Goal: Obtain resource: Obtain resource

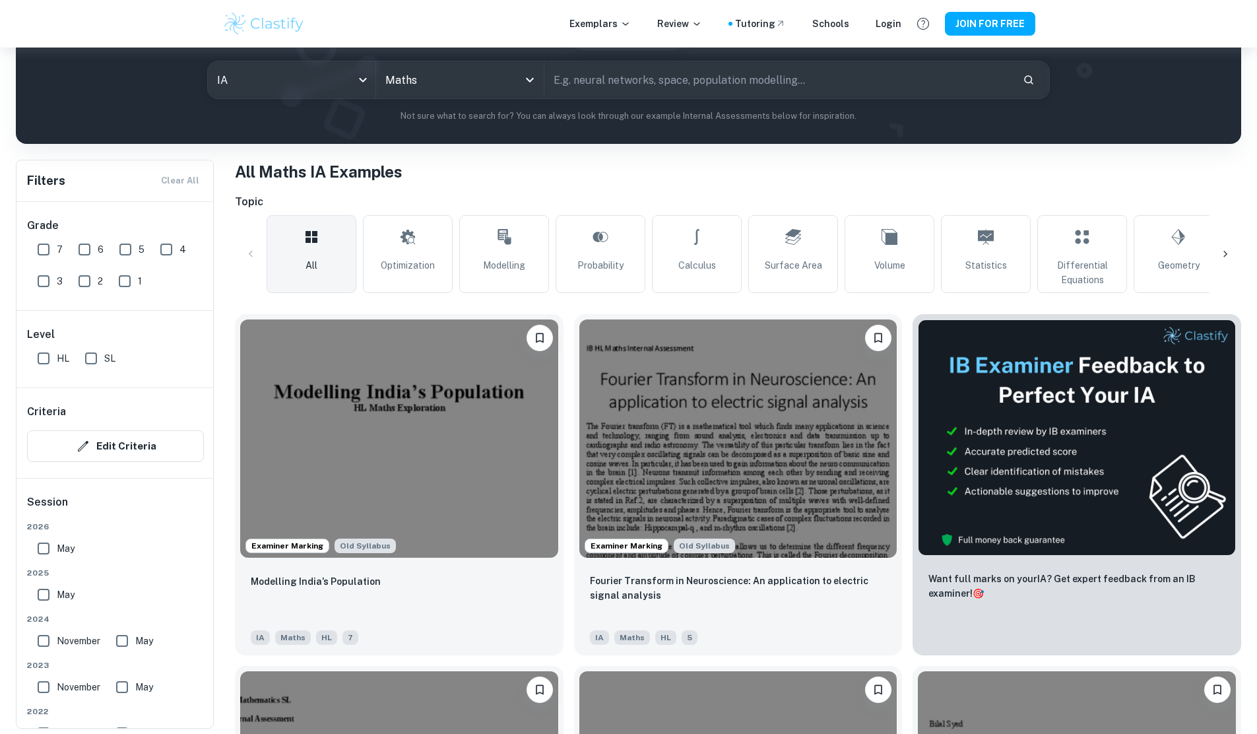
scroll to position [150, 0]
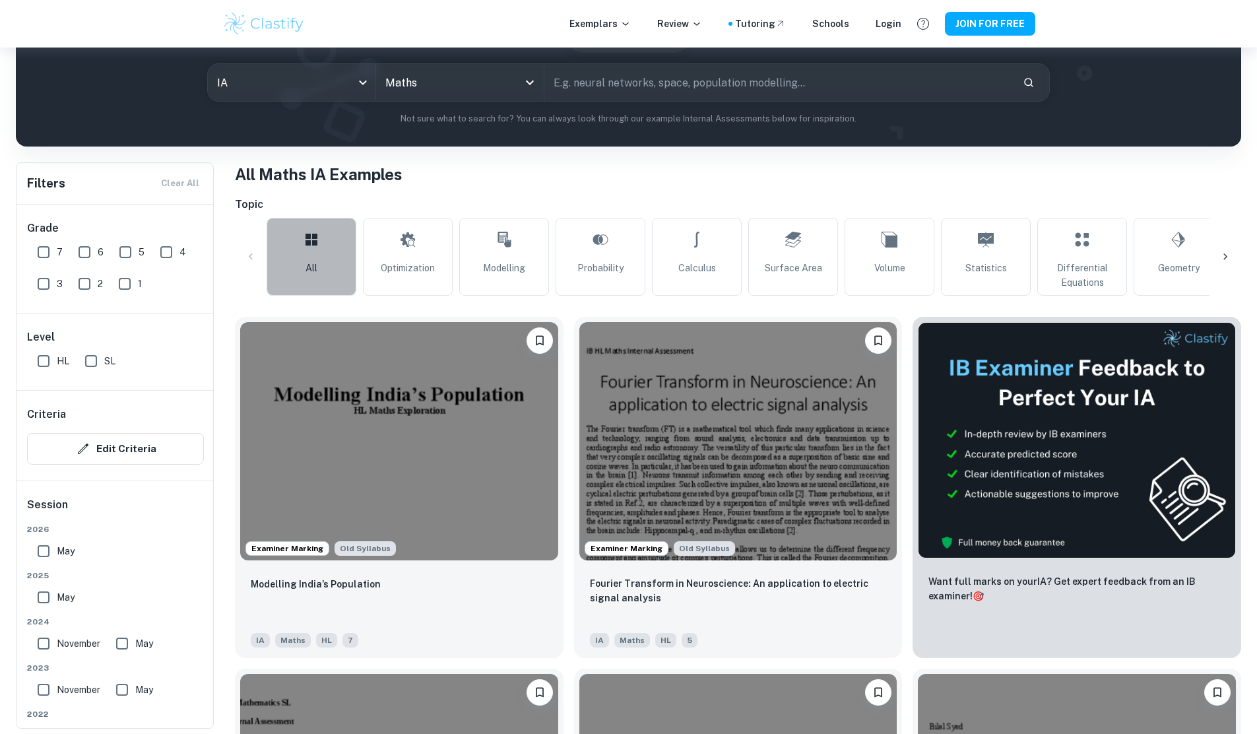
click at [312, 290] on link "All" at bounding box center [312, 257] width 90 height 78
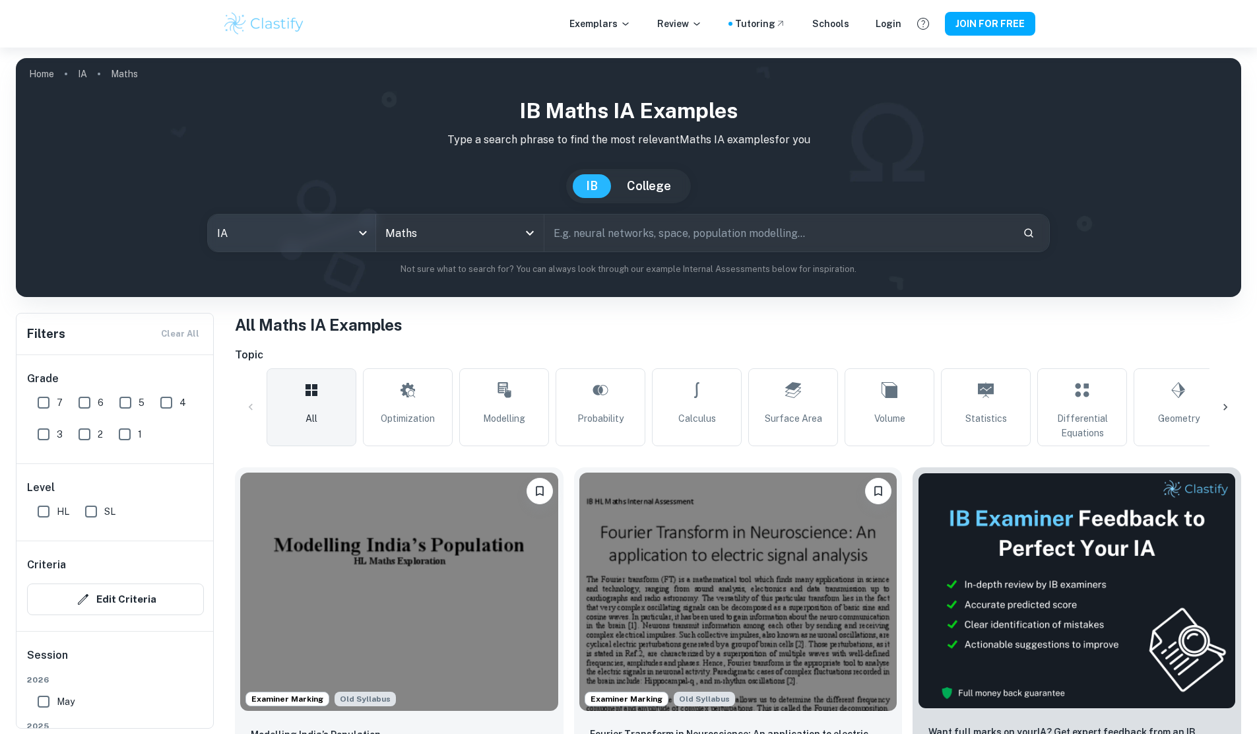
click at [255, 239] on body "We value your privacy We use cookies to enhance your browsing experience, serve…" at bounding box center [628, 414] width 1257 height 734
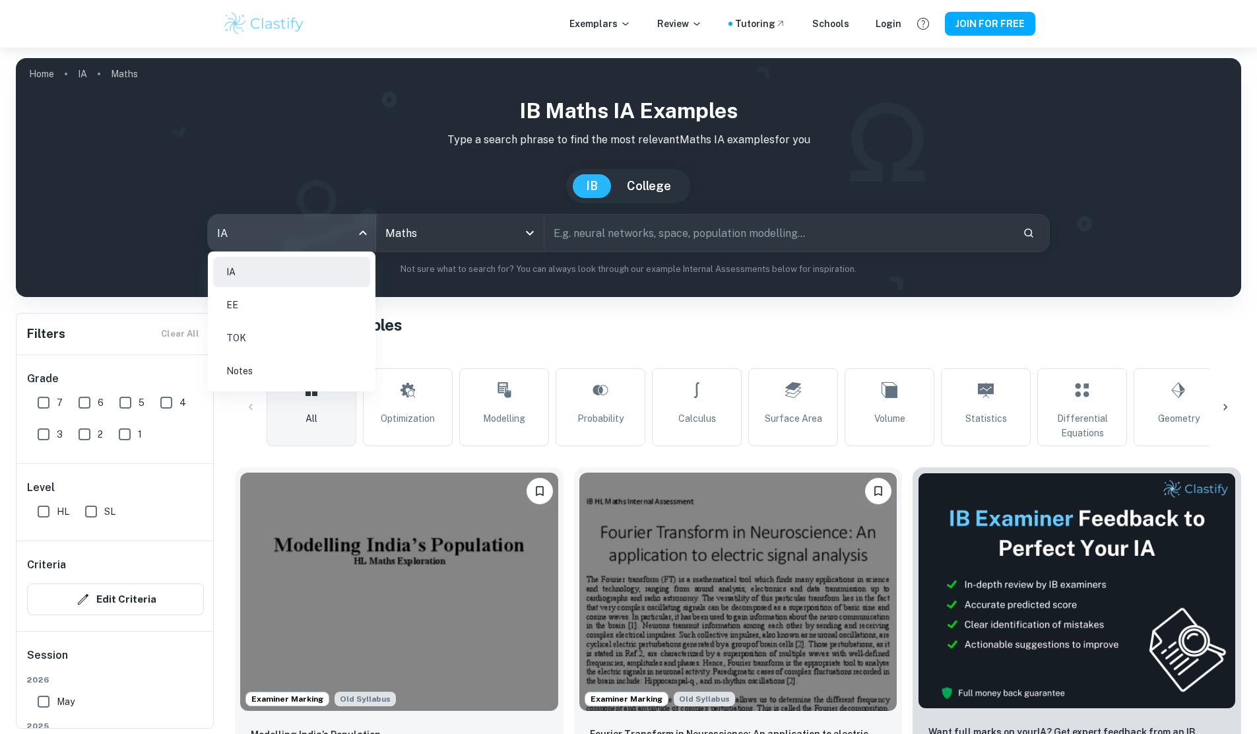
drag, startPoint x: 252, startPoint y: 317, endPoint x: 296, endPoint y: 290, distance: 52.2
click at [252, 317] on li "EE" at bounding box center [291, 305] width 157 height 30
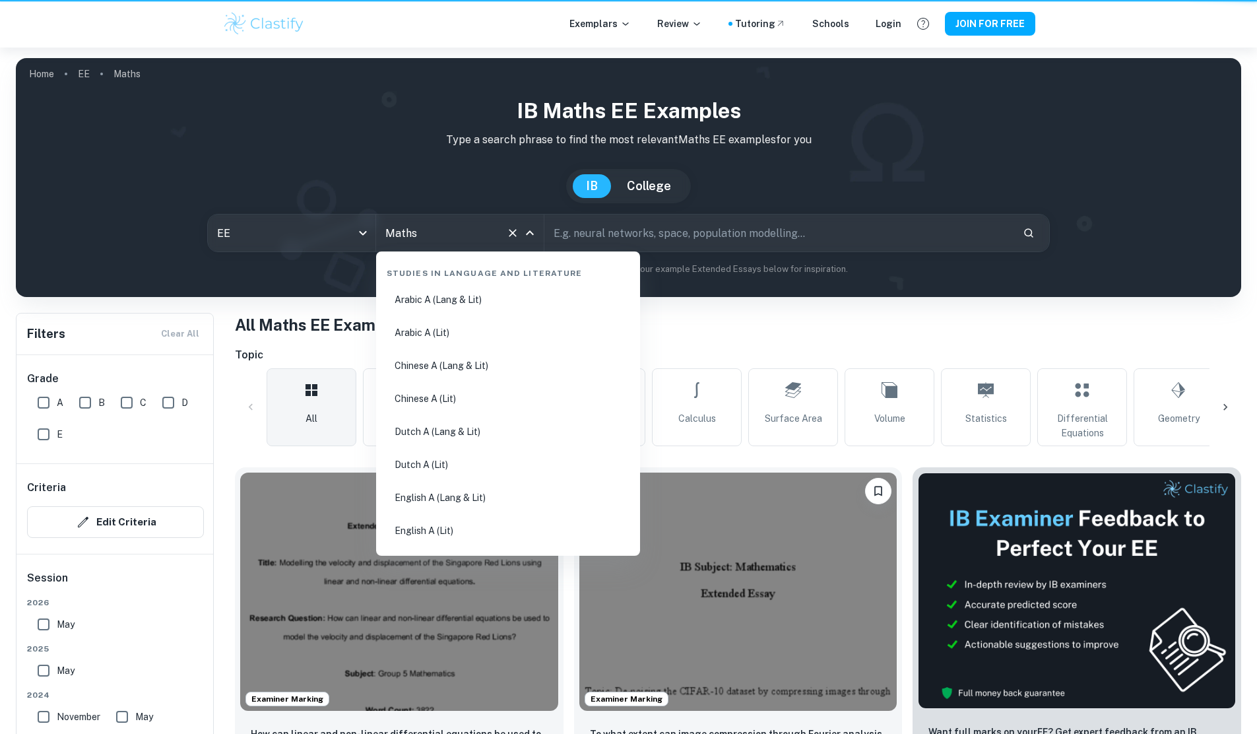
click at [455, 235] on input "Maths" at bounding box center [441, 232] width 119 height 25
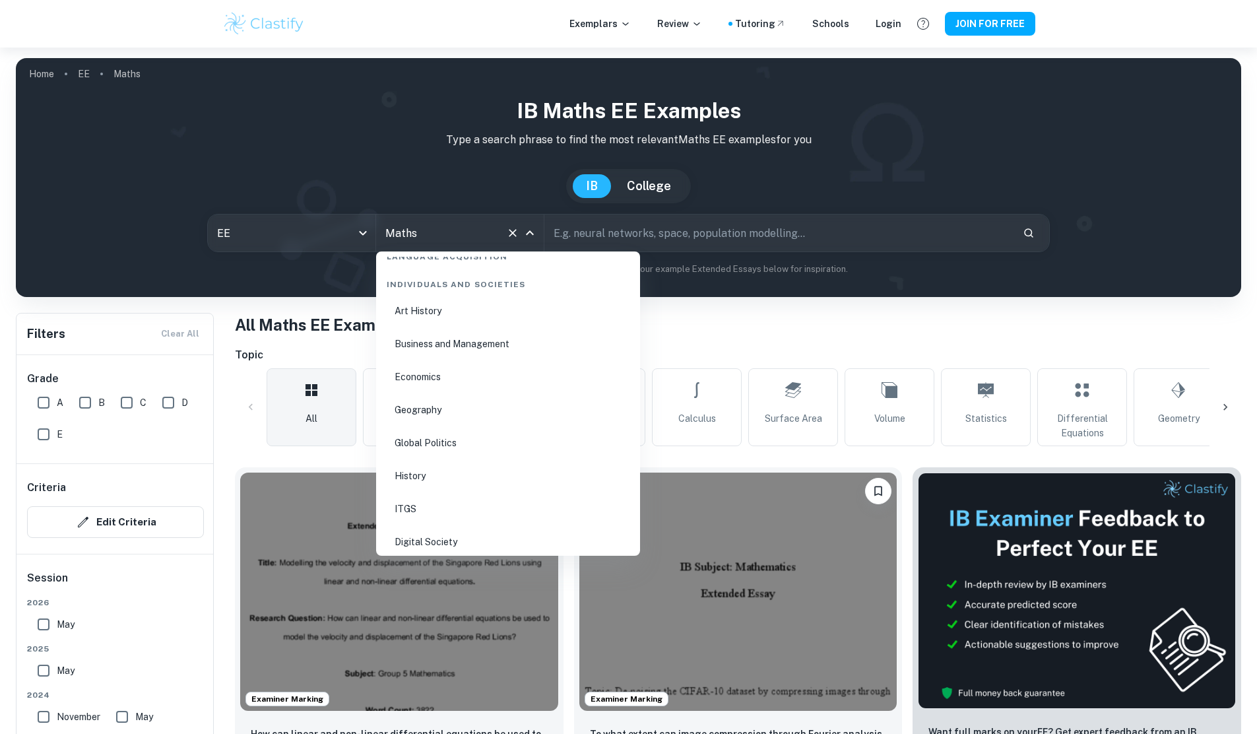
scroll to position [1539, 0]
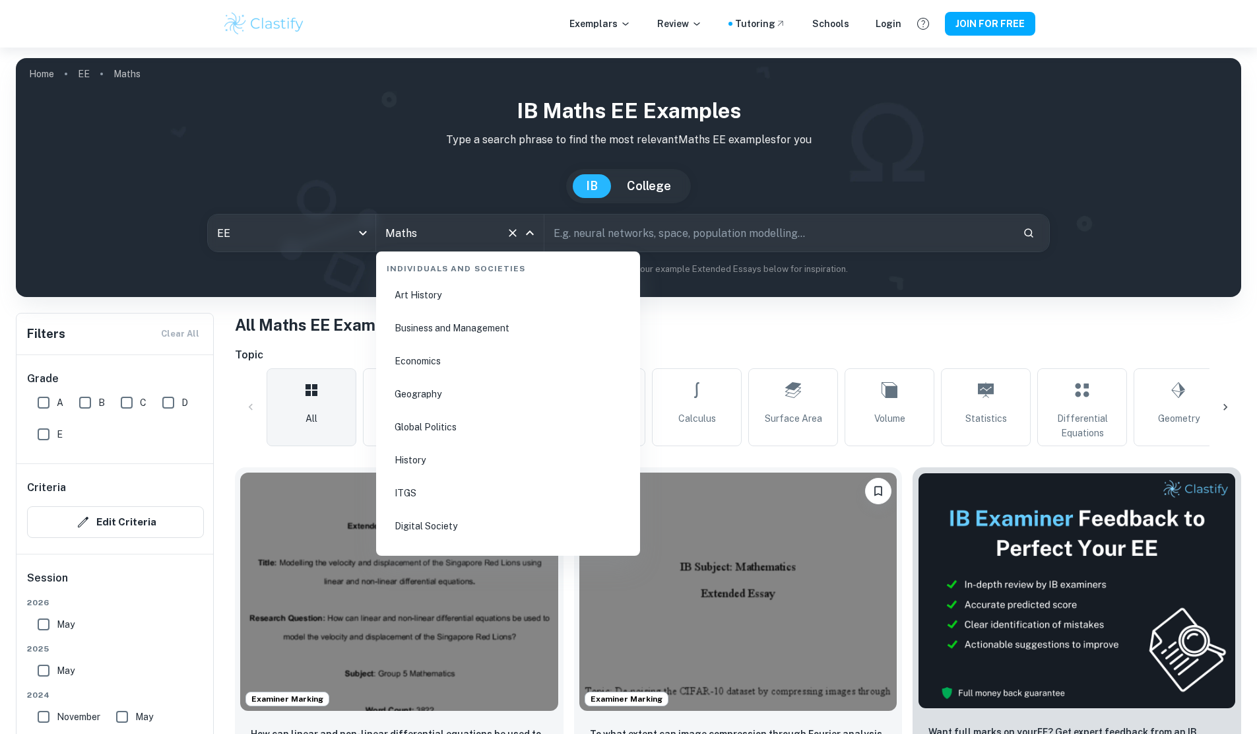
click at [422, 468] on li "History" at bounding box center [507, 460] width 253 height 30
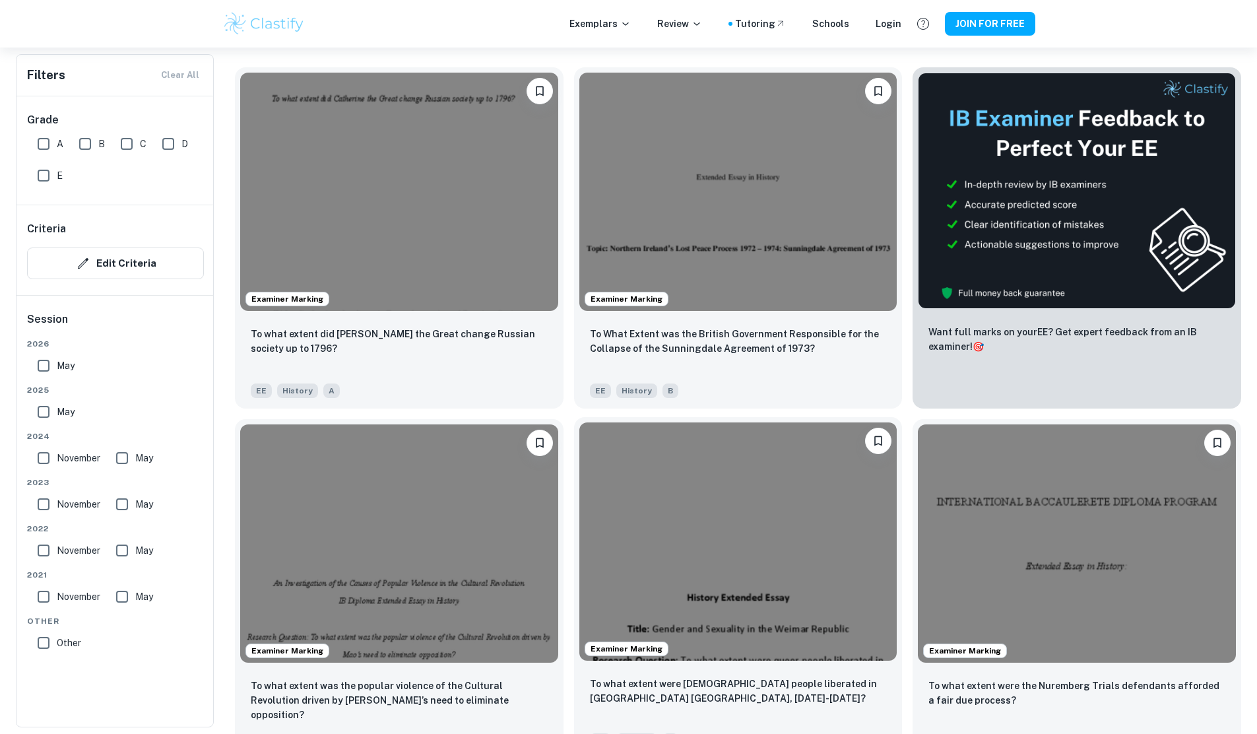
scroll to position [437, 0]
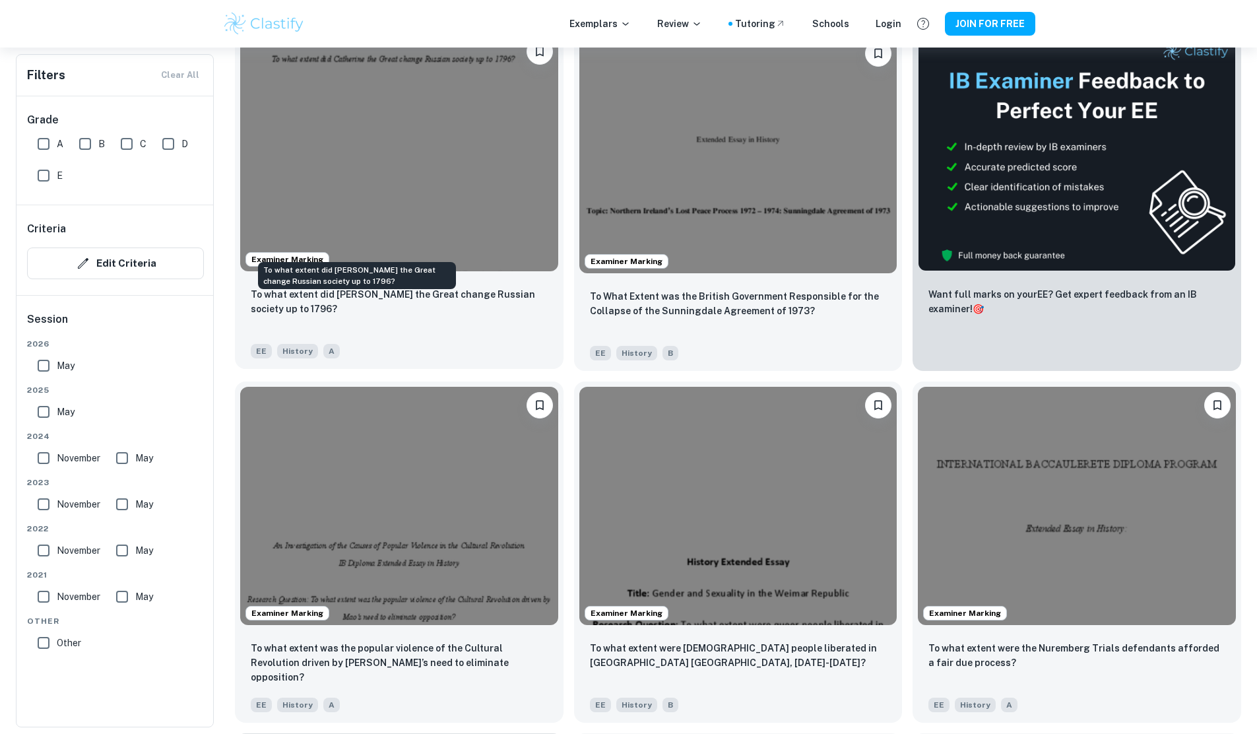
click at [402, 287] on p "To what extent did [PERSON_NAME] the Great change Russian society up to 1796?" at bounding box center [399, 301] width 297 height 29
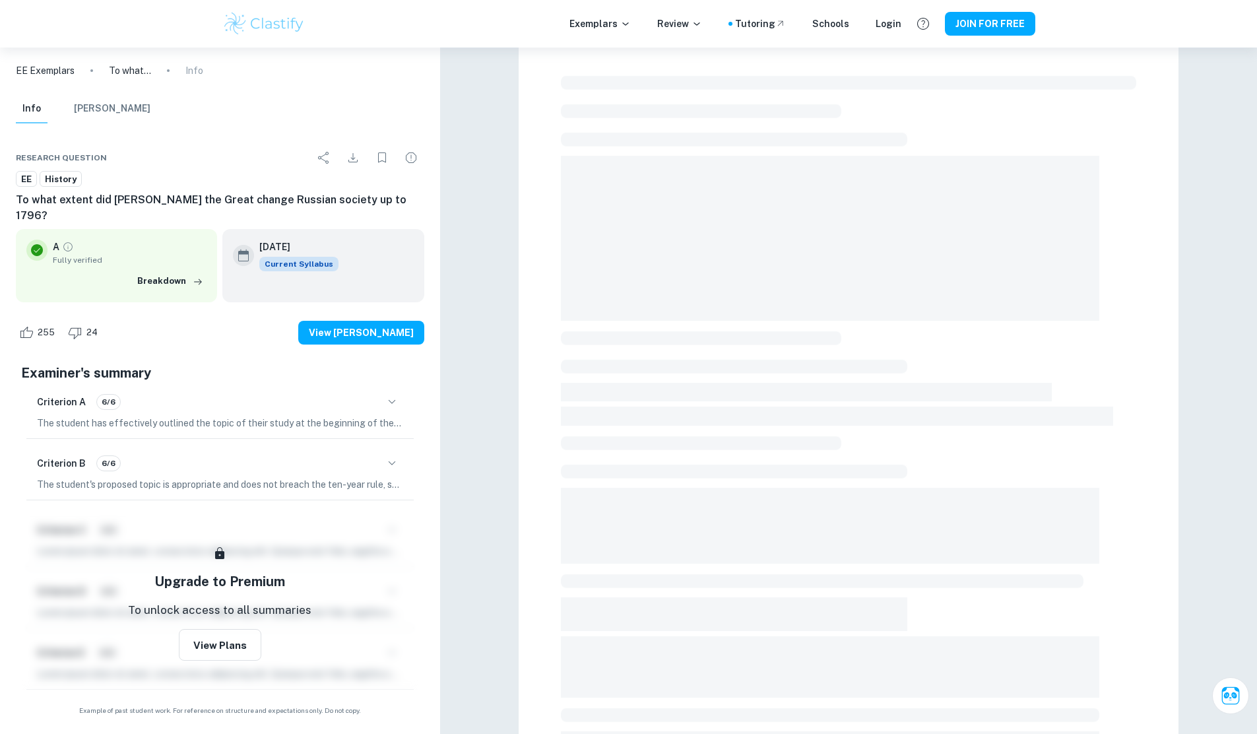
scroll to position [28, 0]
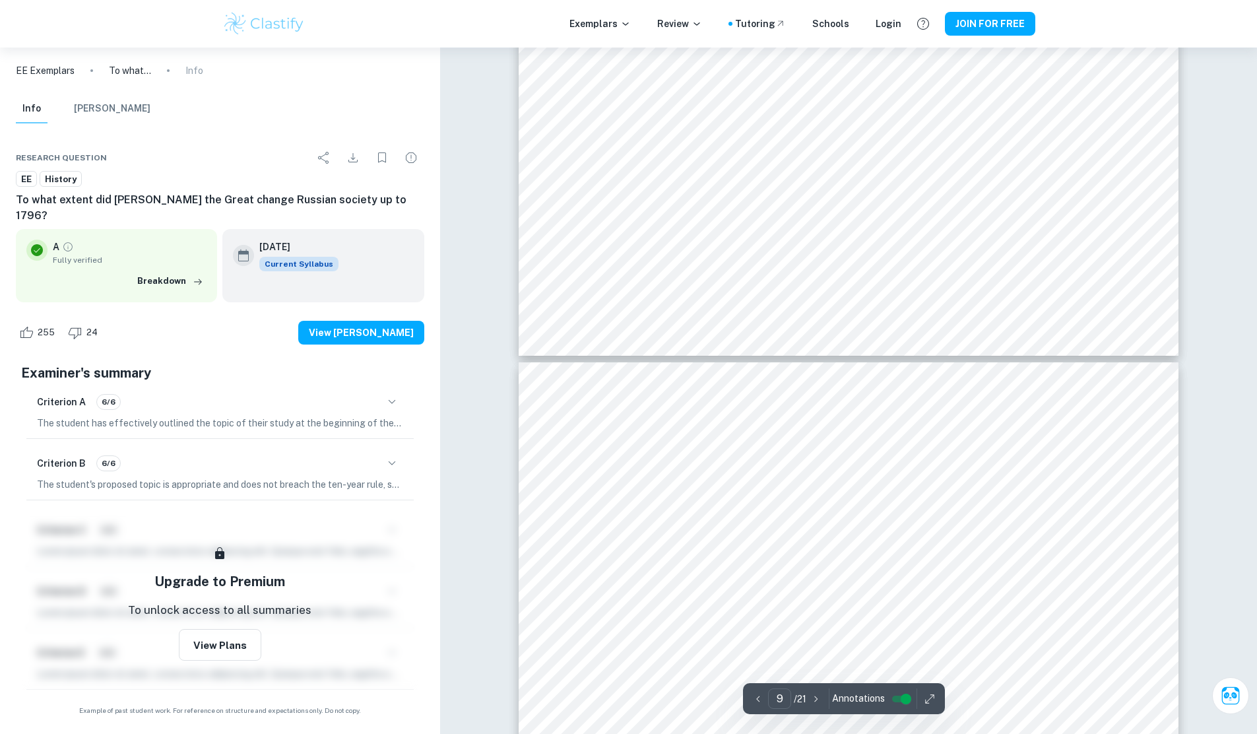
type input "10"
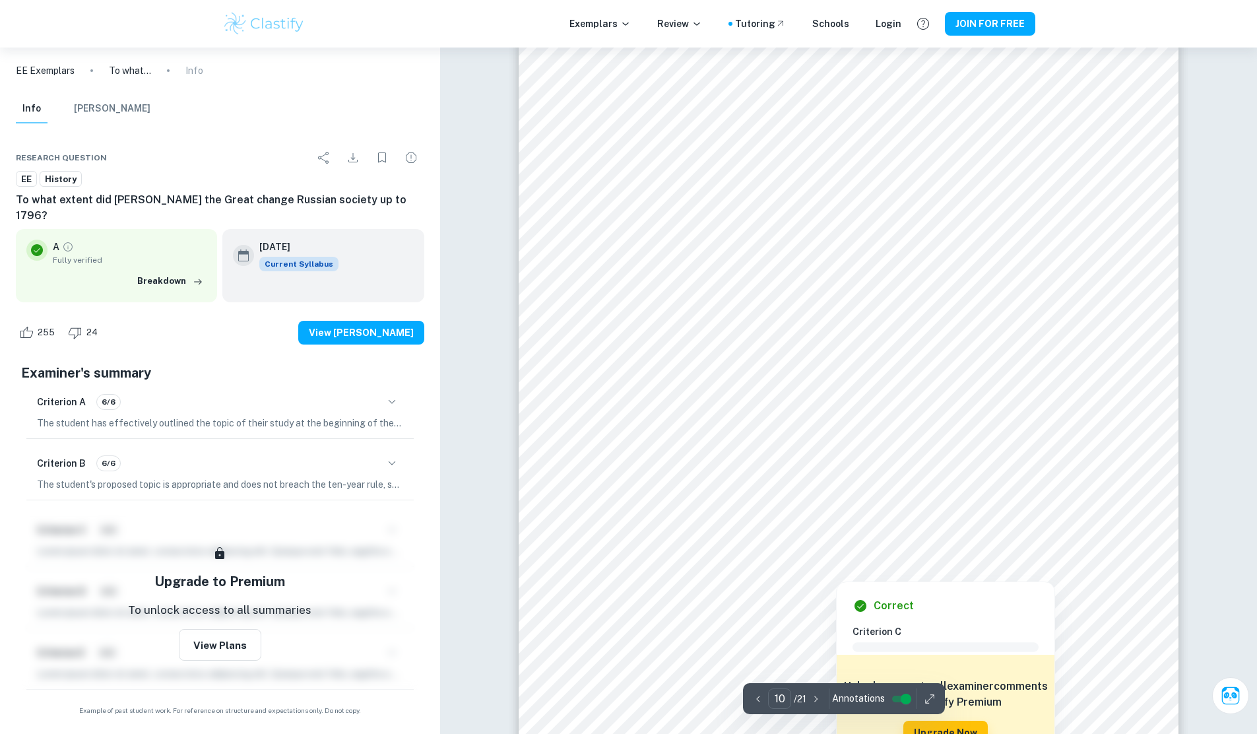
scroll to position [8967, 0]
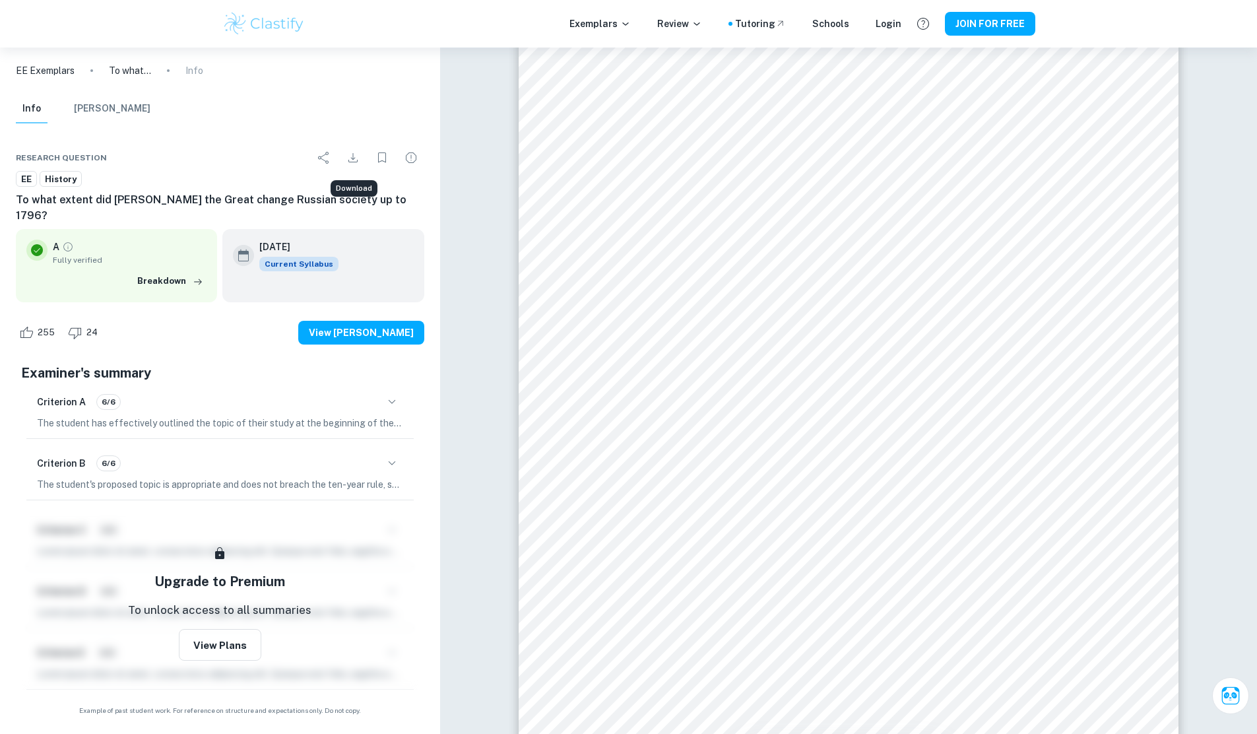
click at [360, 154] on icon "Download" at bounding box center [353, 158] width 16 height 16
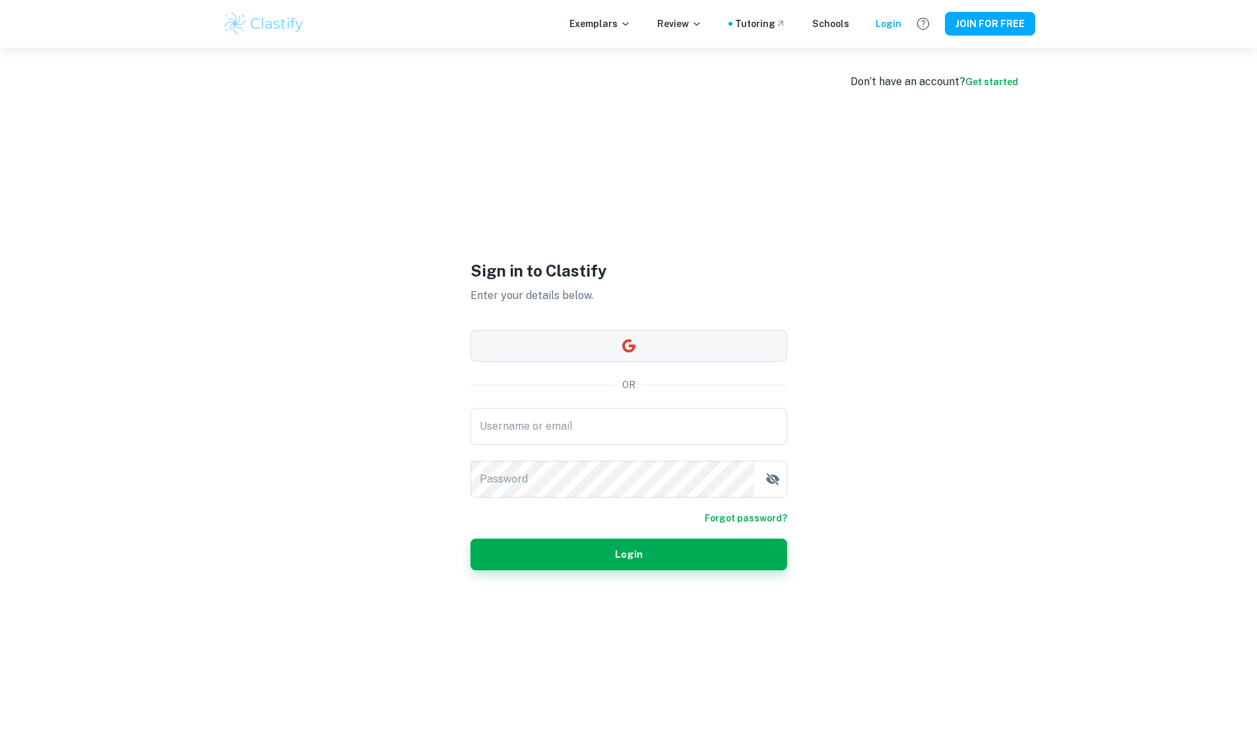
click at [724, 348] on button "button" at bounding box center [628, 346] width 317 height 32
click at [637, 352] on button "button" at bounding box center [628, 346] width 317 height 32
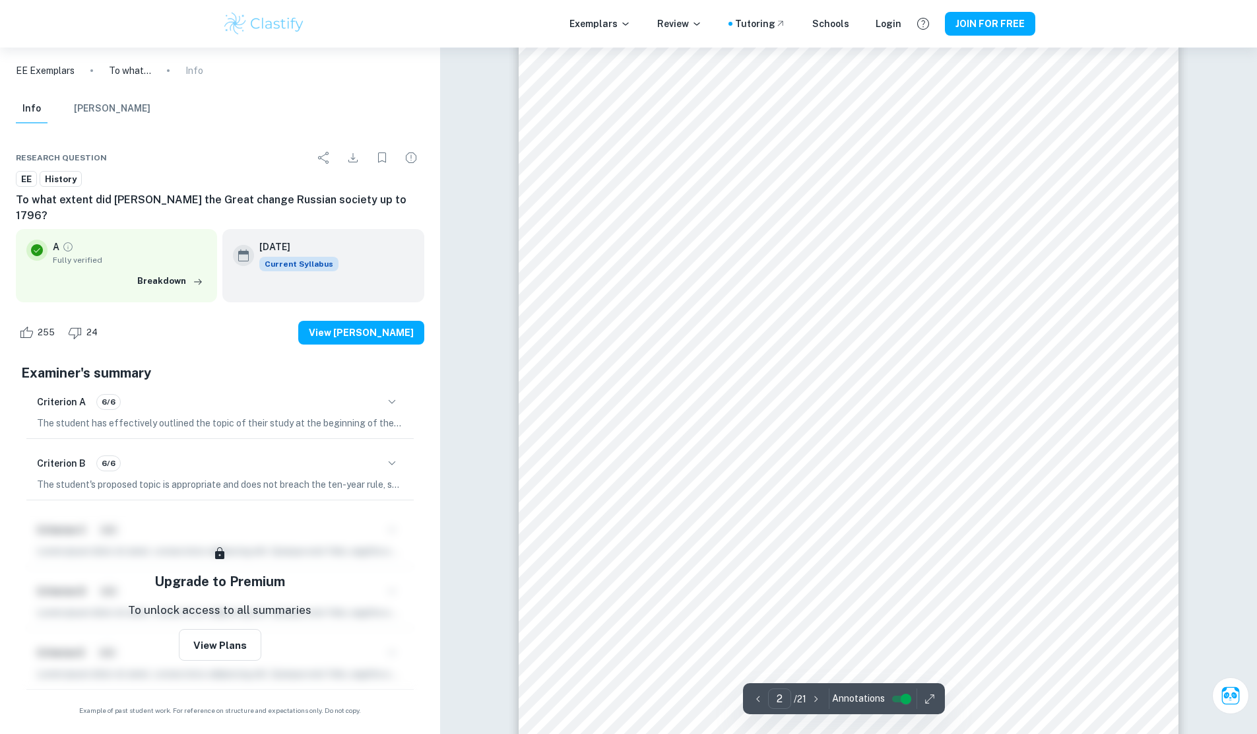
scroll to position [1184, 0]
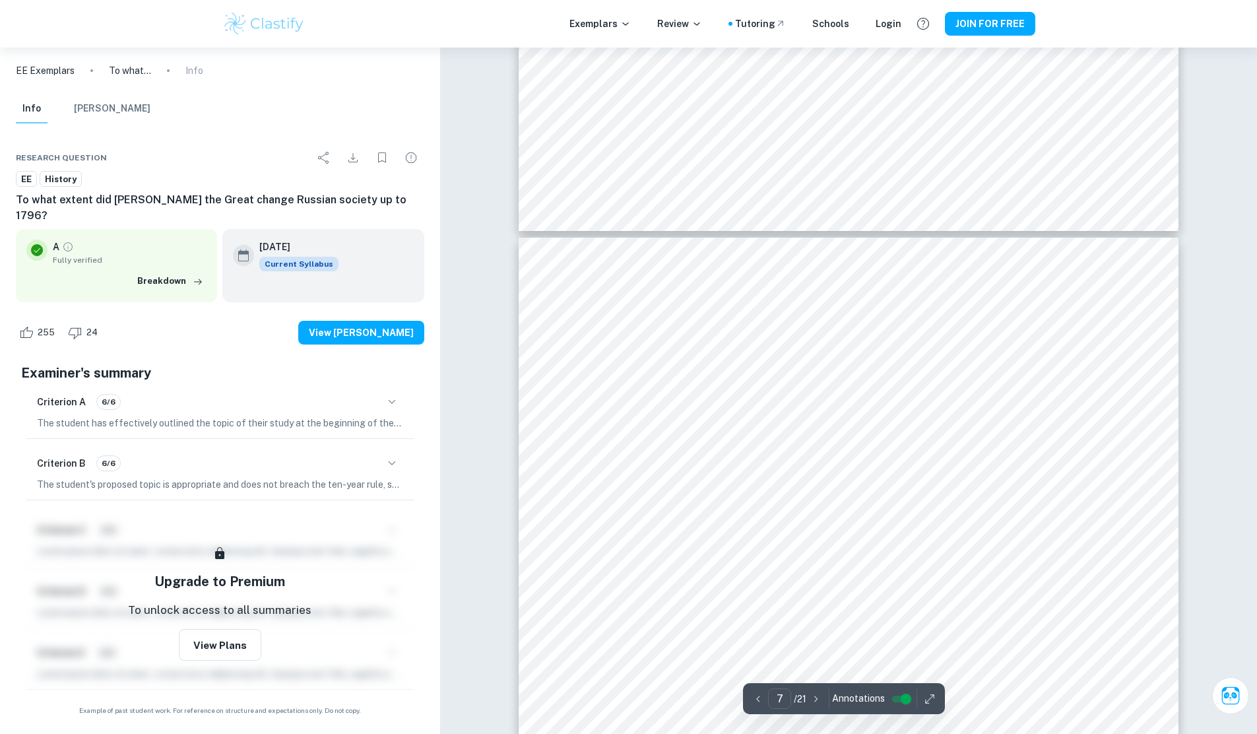
type input "8"
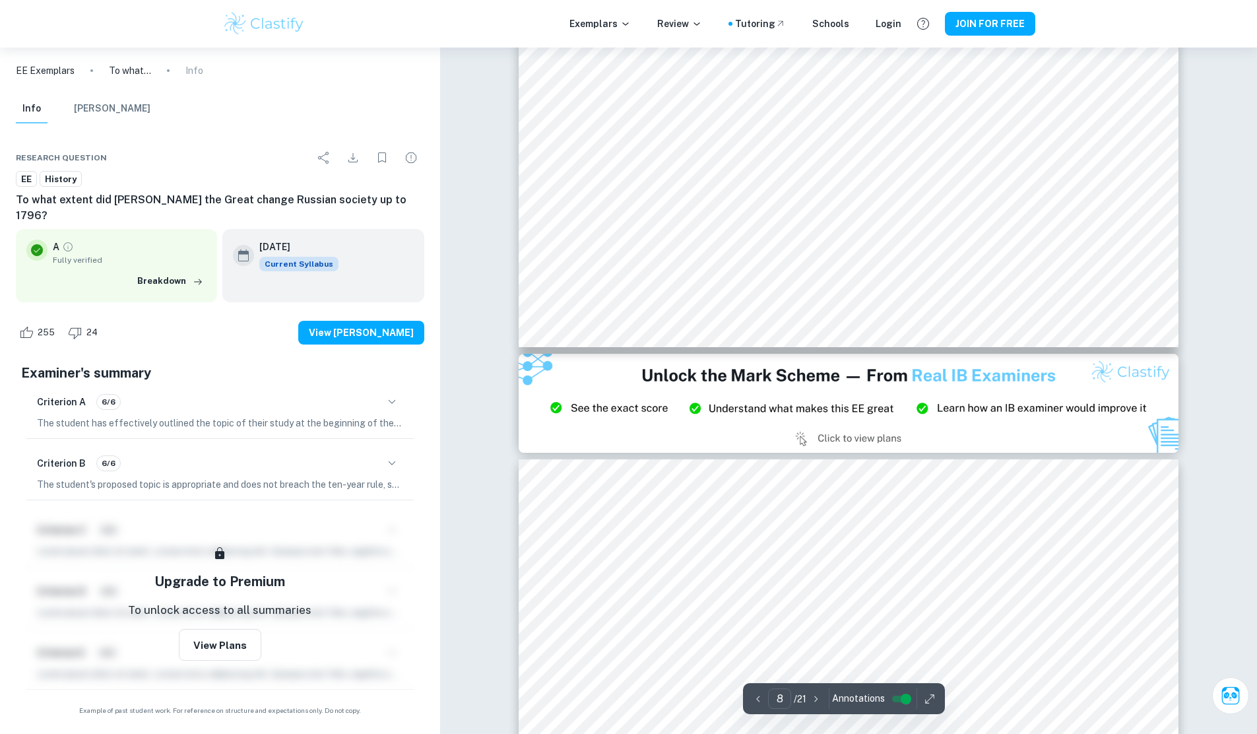
scroll to position [7454, 0]
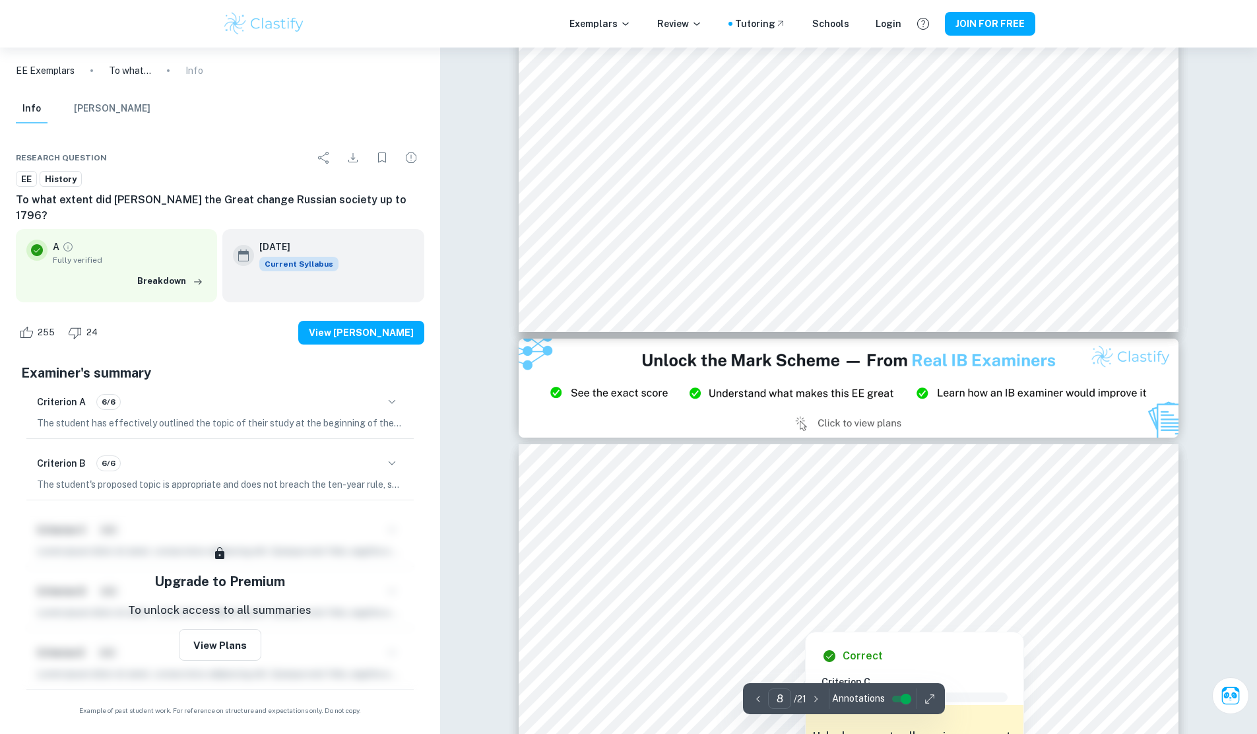
drag, startPoint x: 797, startPoint y: 525, endPoint x: 1089, endPoint y: 554, distance: 293.7
click at [799, 526] on div at bounding box center [848, 537] width 527 height 32
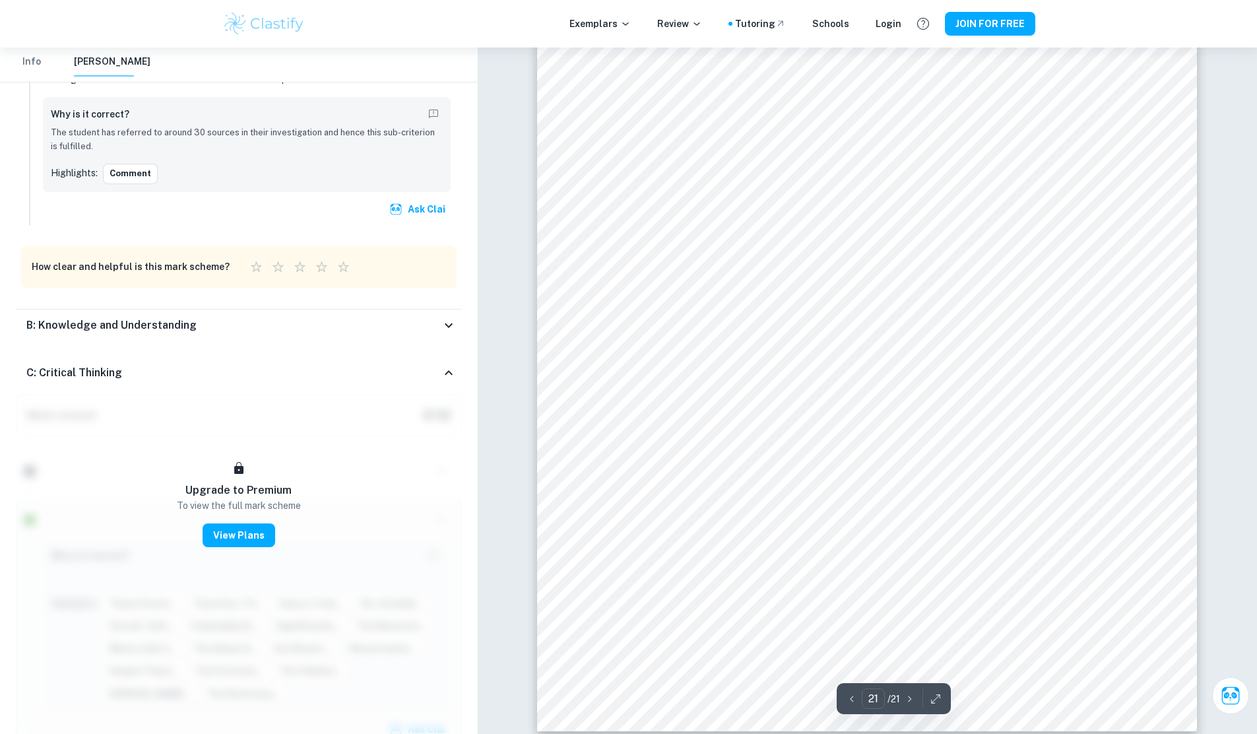
scroll to position [19391, 0]
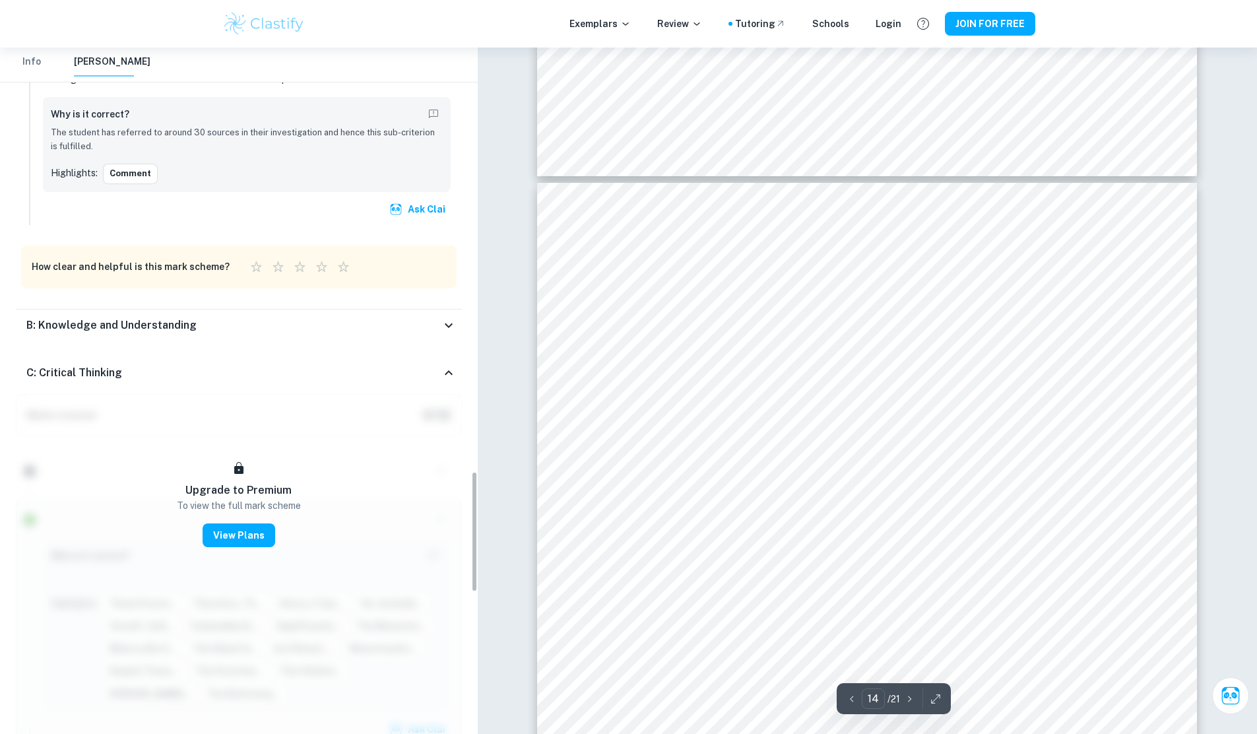
type input "13"
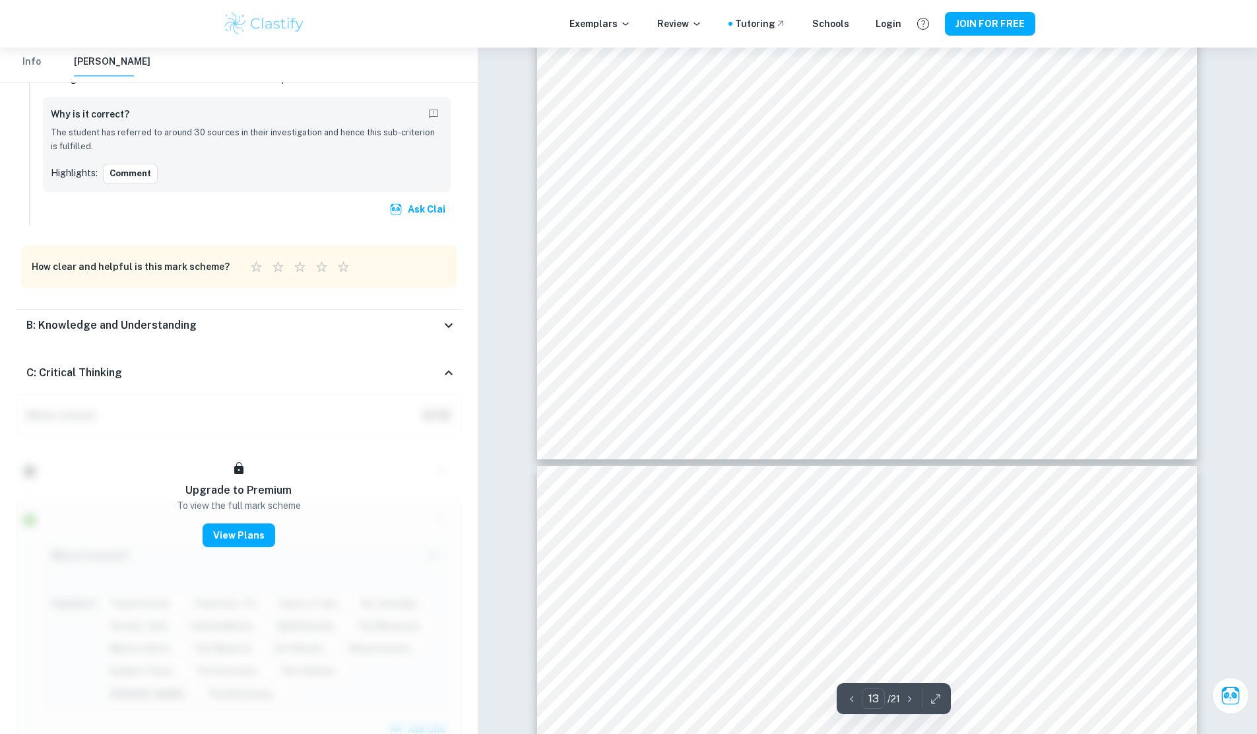
scroll to position [11720, 0]
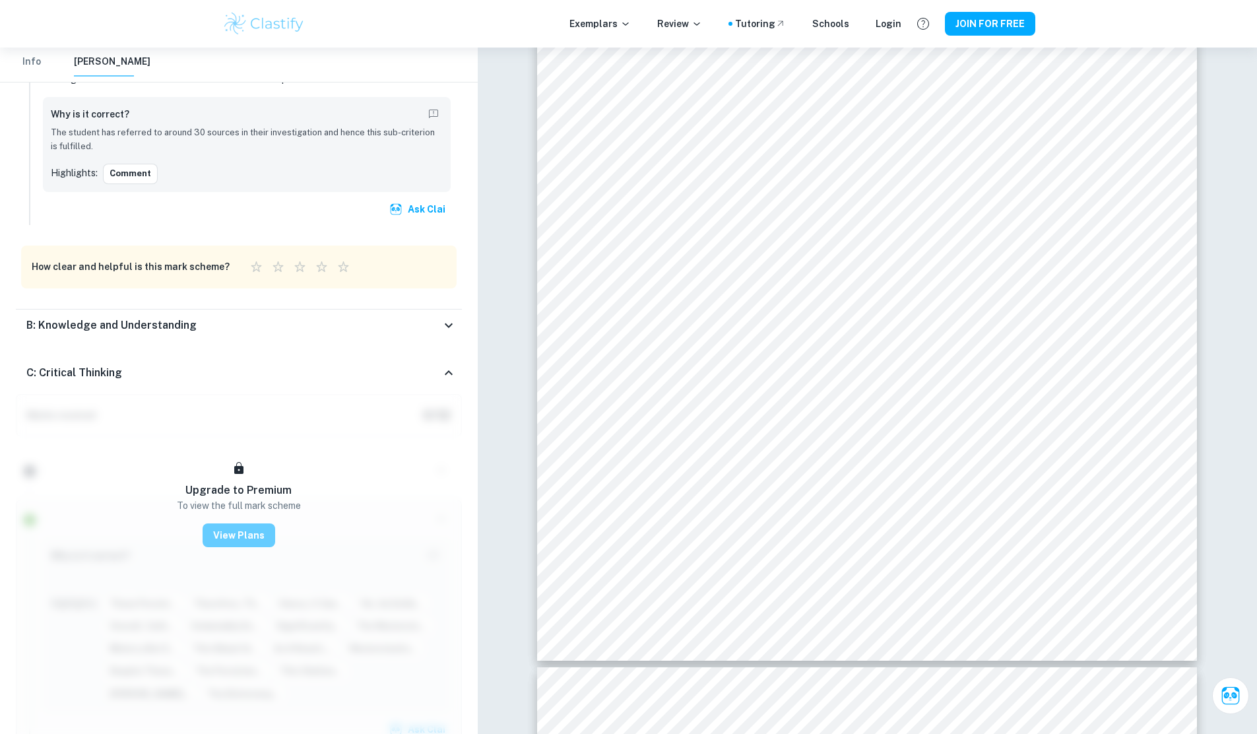
click at [223, 523] on button "View Plans" at bounding box center [239, 535] width 73 height 24
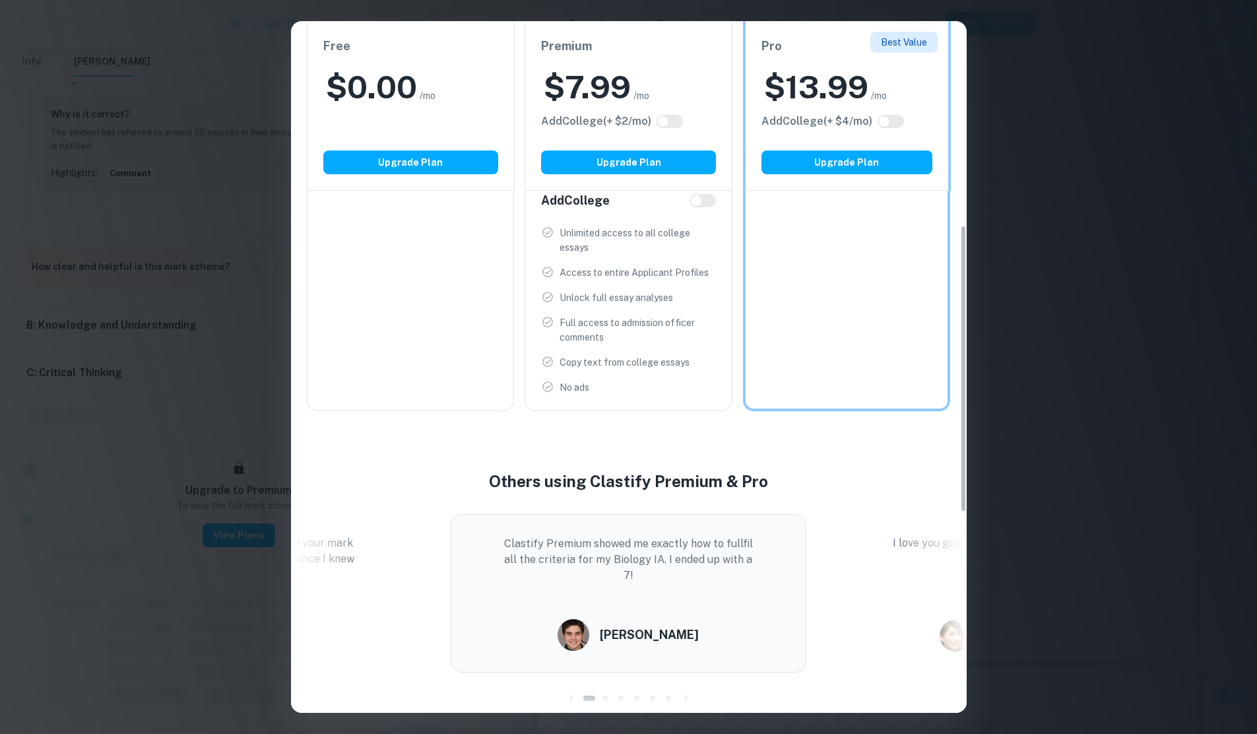
scroll to position [466, 0]
